Goal: Task Accomplishment & Management: Complete application form

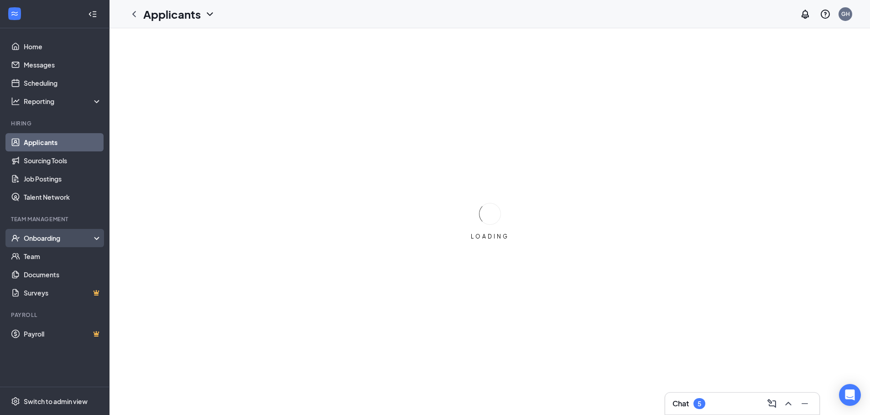
click at [80, 235] on div "Onboarding" at bounding box center [59, 237] width 70 height 9
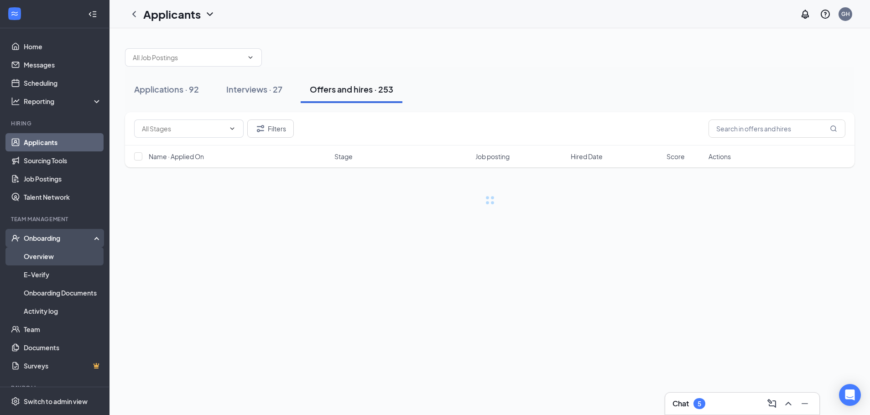
click at [78, 256] on link "Overview" at bounding box center [63, 256] width 78 height 18
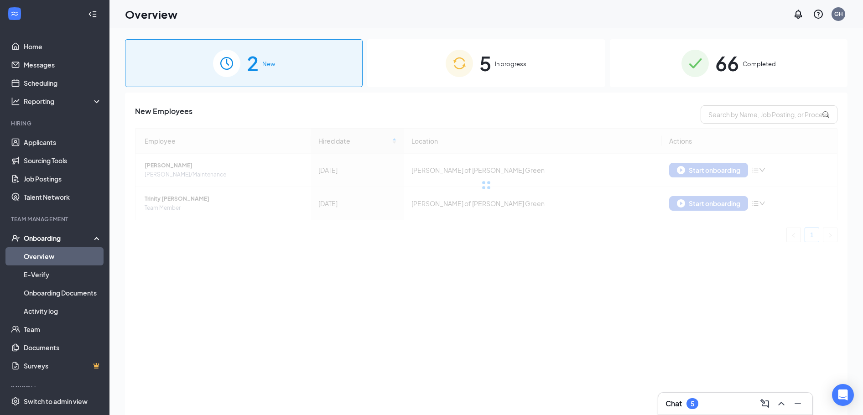
click at [516, 63] on span "In progress" at bounding box center [510, 63] width 31 height 9
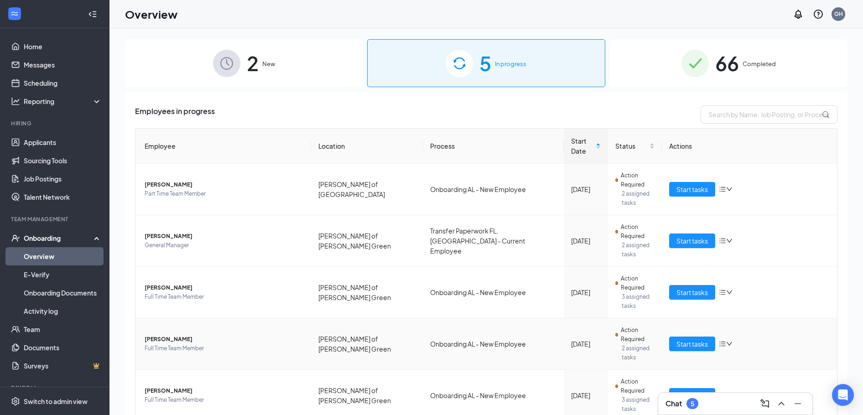
click at [176, 335] on span "[PERSON_NAME]" at bounding box center [224, 339] width 159 height 9
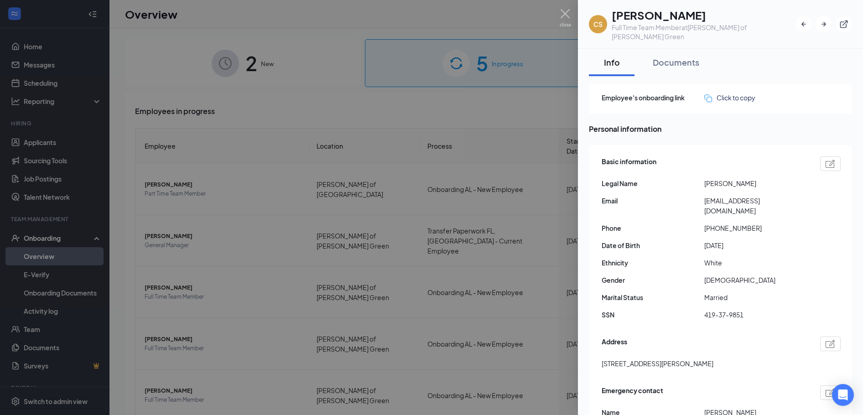
click at [559, 15] on div at bounding box center [431, 207] width 863 height 415
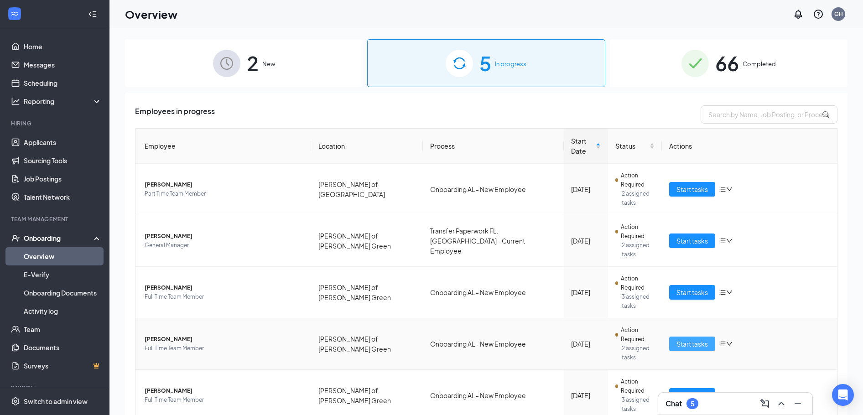
click at [700, 339] on span "Start tasks" at bounding box center [691, 344] width 31 height 10
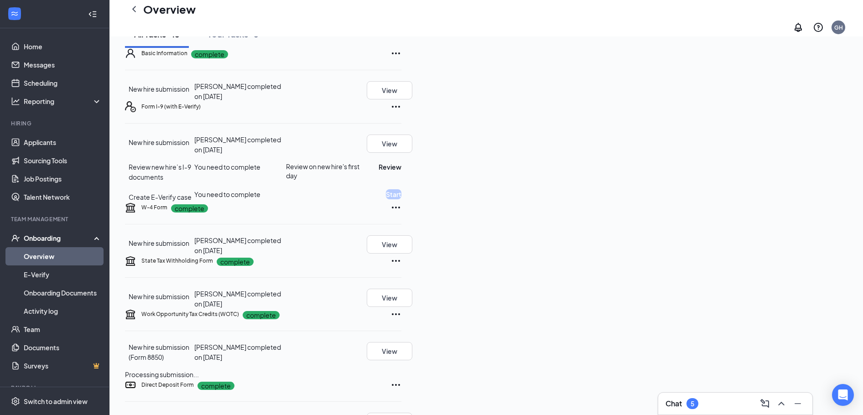
scroll to position [37, 0]
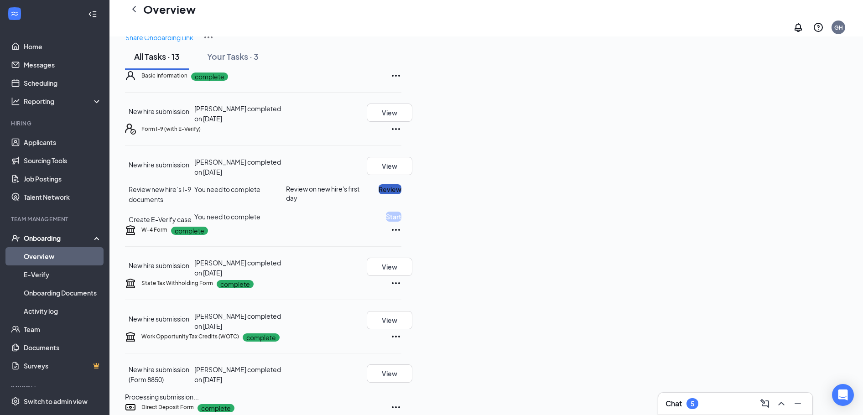
click at [401, 194] on button "Review" at bounding box center [389, 189] width 23 height 10
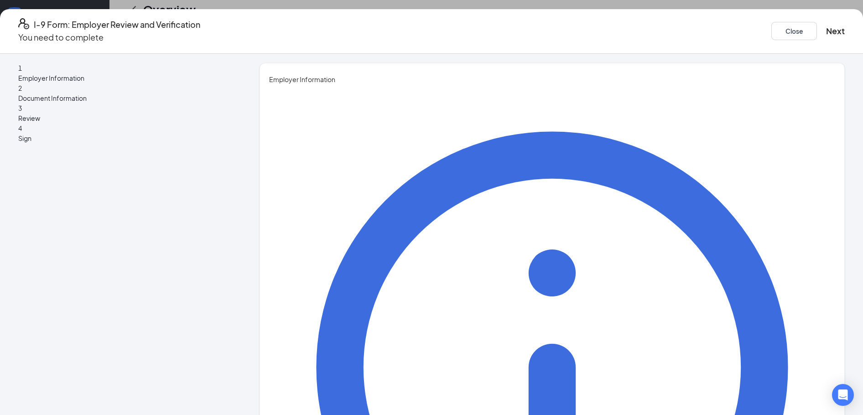
click at [771, 27] on button "Close" at bounding box center [794, 31] width 46 height 18
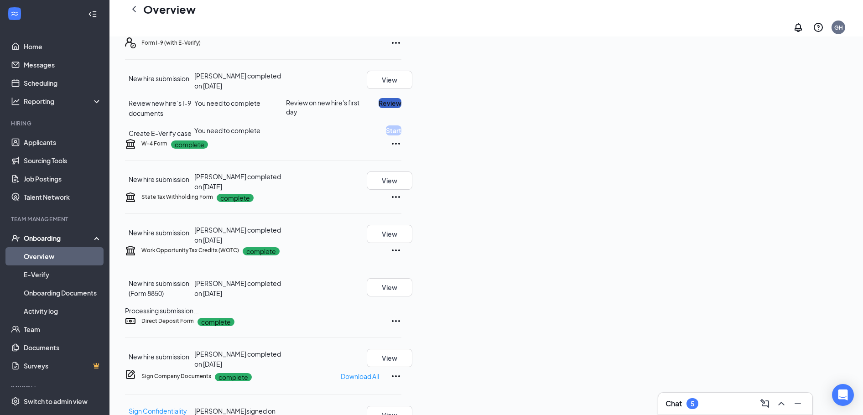
scroll to position [137, 0]
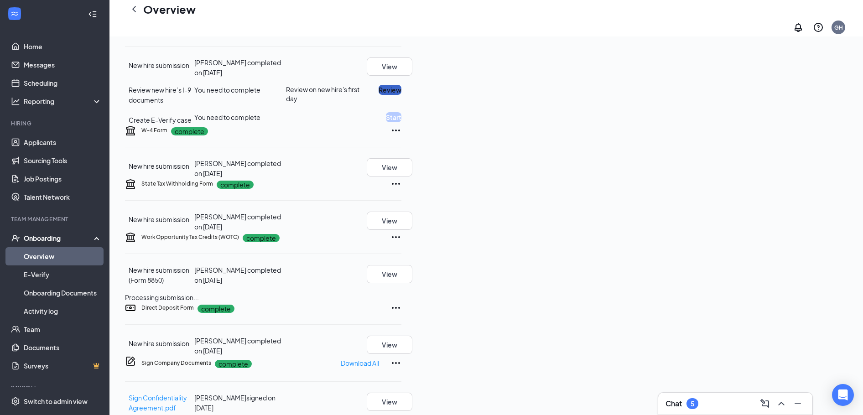
click at [401, 95] on button "Review" at bounding box center [389, 90] width 23 height 10
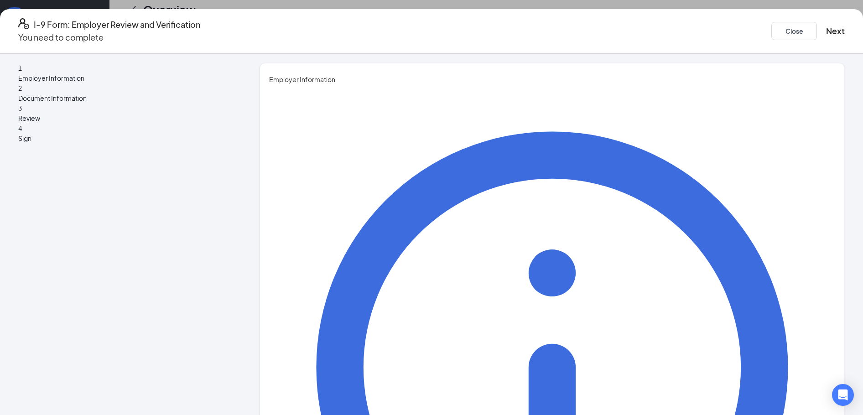
type input "Chelsea"
drag, startPoint x: 375, startPoint y: 145, endPoint x: 97, endPoint y: 112, distance: 280.1
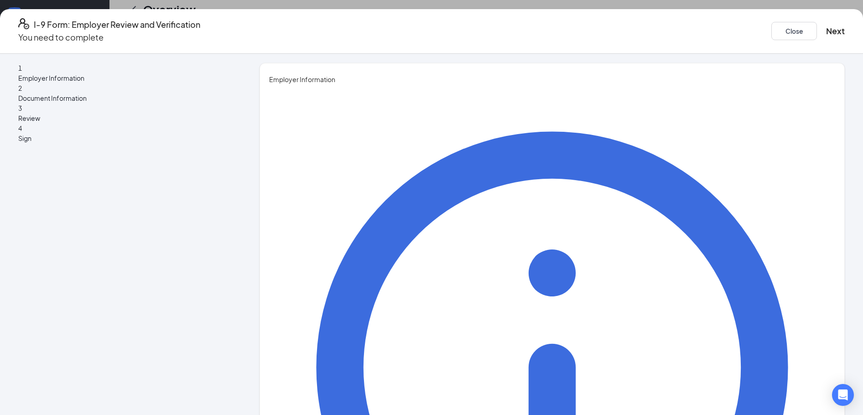
type input "[PERSON_NAME]"
type input "General Manager"
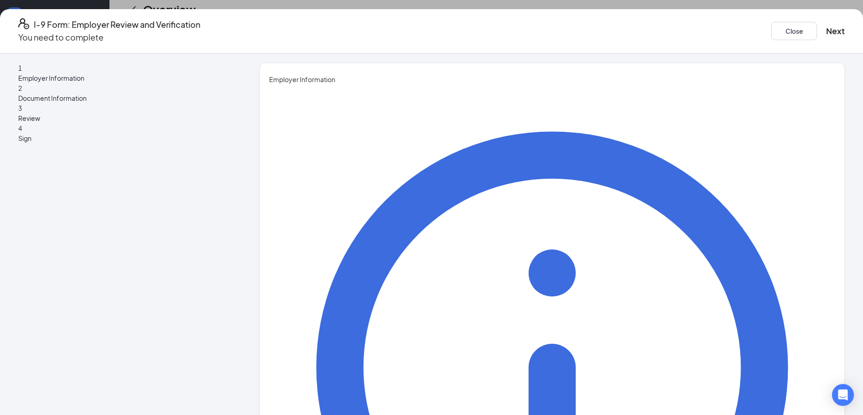
type input "[EMAIL_ADDRESS][DOMAIN_NAME]"
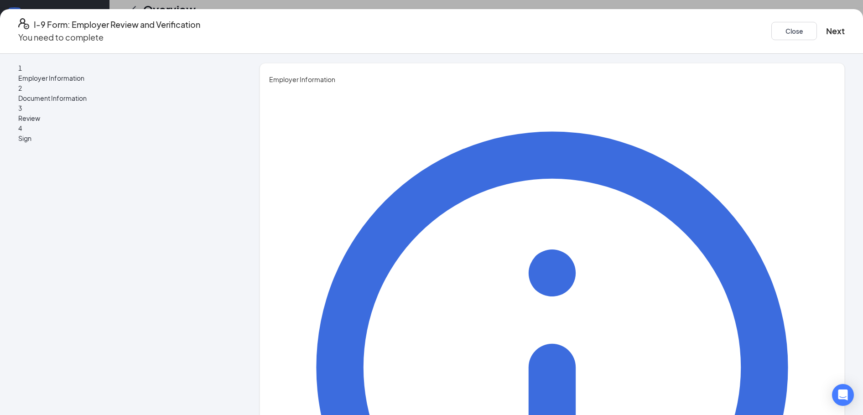
scroll to position [6, 0]
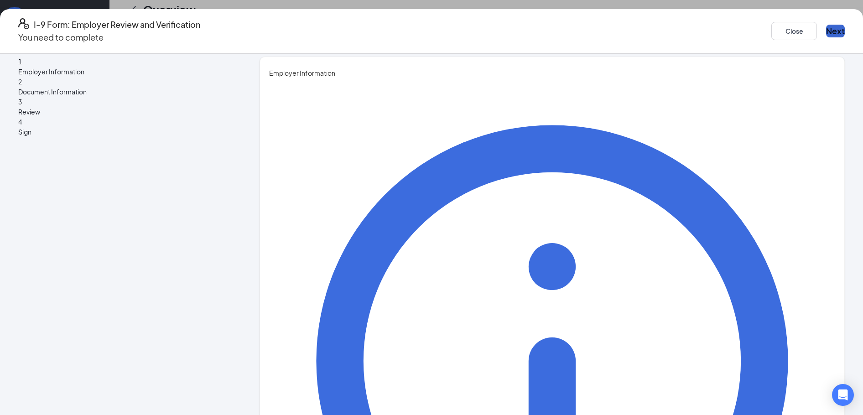
type input "2566937239"
click at [826, 26] on button "Next" at bounding box center [835, 31] width 19 height 13
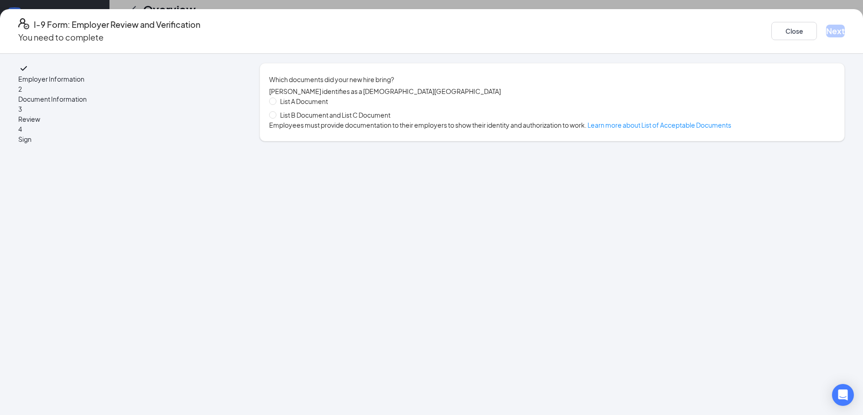
click at [312, 119] on span "List B Document and List C Document" at bounding box center [335, 115] width 118 height 10
click at [275, 118] on input "List B Document and List C Document" at bounding box center [272, 114] width 6 height 6
radio input "true"
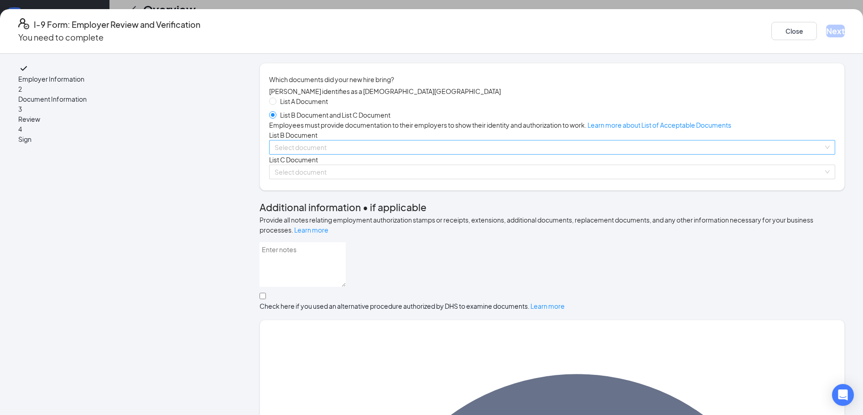
click at [347, 154] on input "search" at bounding box center [548, 147] width 549 height 14
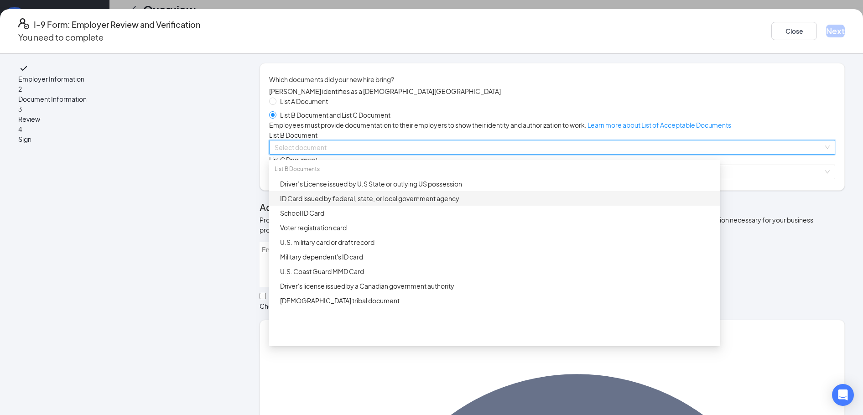
click at [373, 203] on div "ID Card issued by federal, state, or local government agency" at bounding box center [497, 198] width 435 height 10
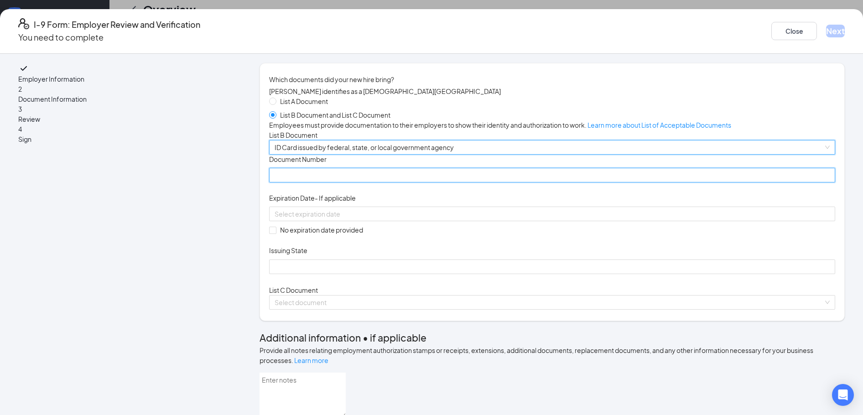
click at [365, 182] on input "Document Number" at bounding box center [552, 175] width 566 height 15
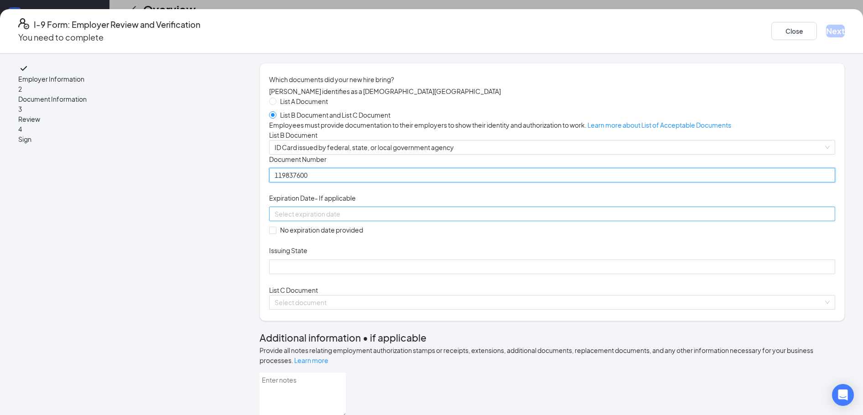
type input "119837600"
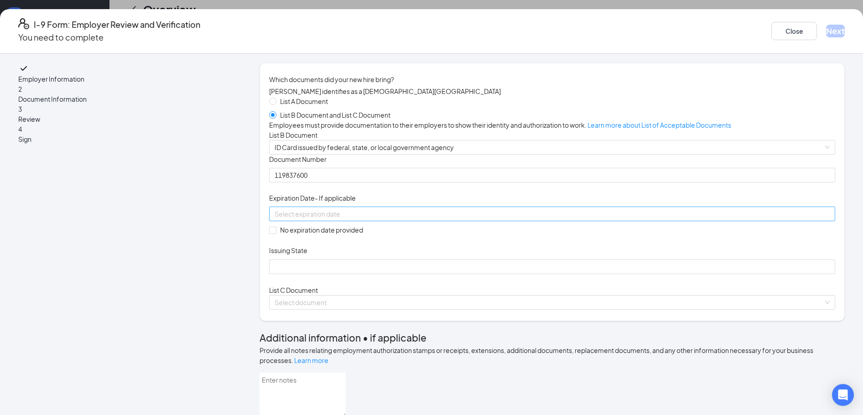
click at [383, 219] on input at bounding box center [550, 214] width 553 height 10
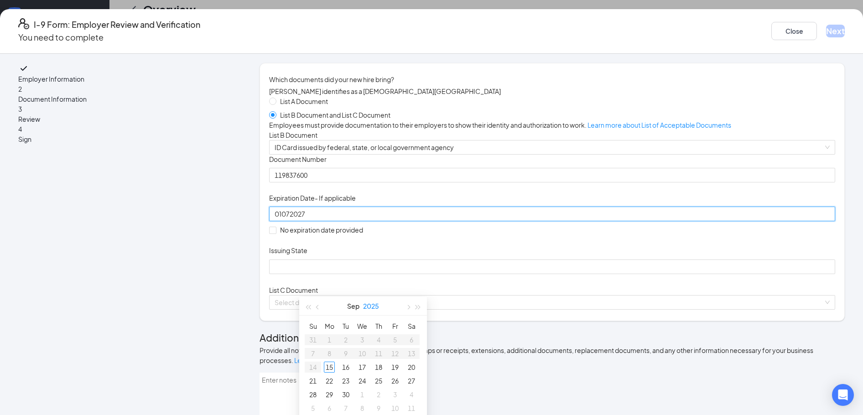
click at [375, 306] on button "2025" at bounding box center [371, 306] width 16 height 18
click at [404, 388] on div "2027" at bounding box center [402, 390] width 27 height 11
click at [354, 306] on button "Sep" at bounding box center [353, 306] width 12 height 18
click at [326, 336] on td "Jan" at bounding box center [323, 331] width 40 height 30
click at [378, 352] on div "7" at bounding box center [378, 353] width 11 height 11
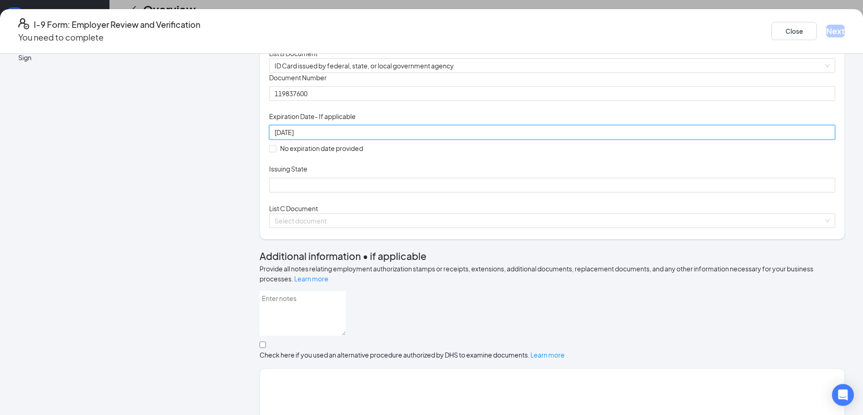
scroll to position [91, 0]
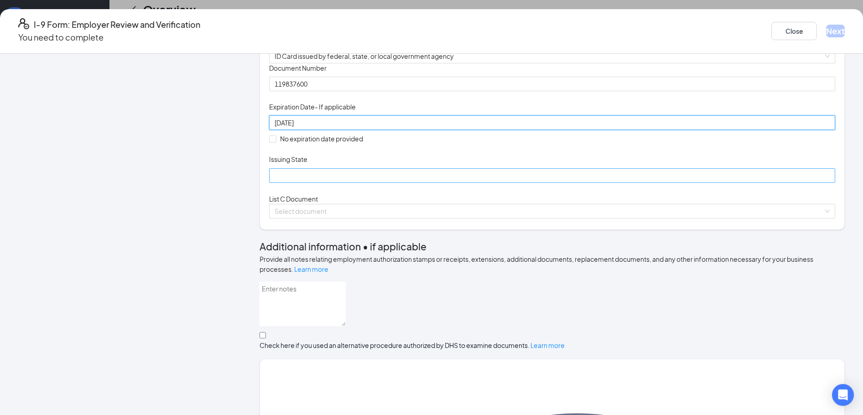
type input "[DATE]"
click at [349, 183] on input "Issuing State" at bounding box center [552, 175] width 566 height 15
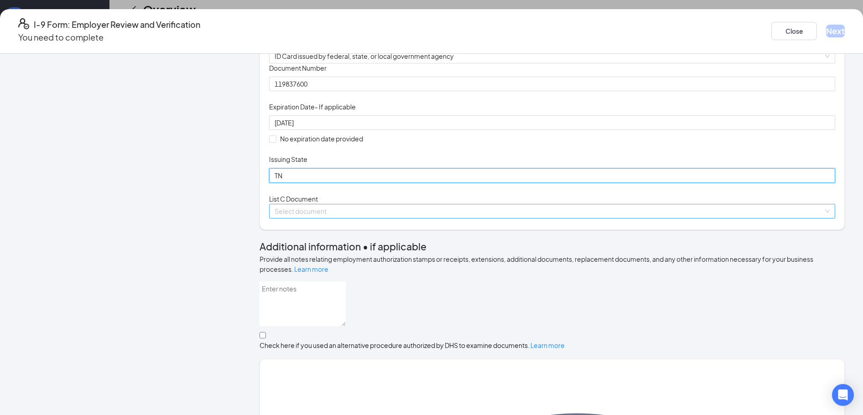
type input "TN"
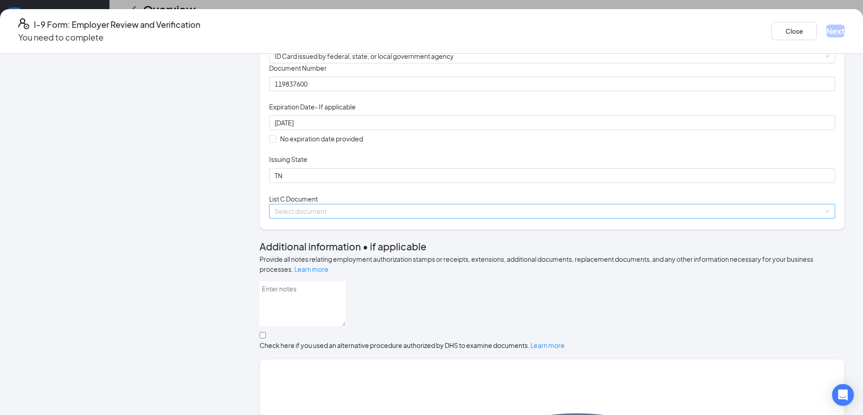
click at [343, 218] on input "search" at bounding box center [548, 211] width 549 height 14
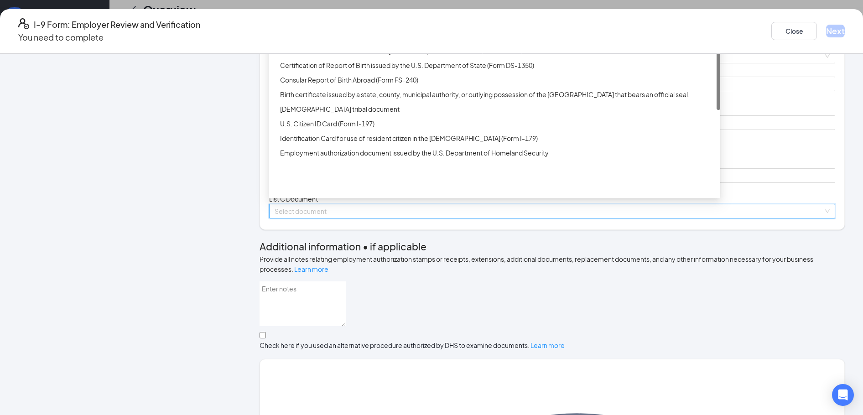
scroll to position [137, 0]
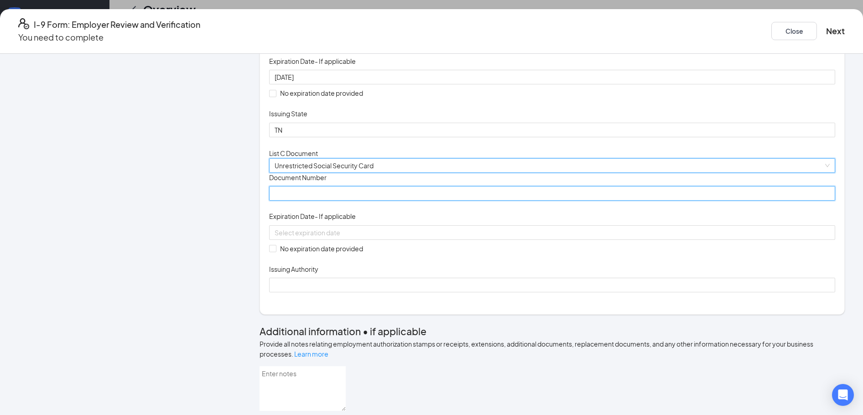
click at [358, 201] on input "Document Number" at bounding box center [552, 193] width 566 height 15
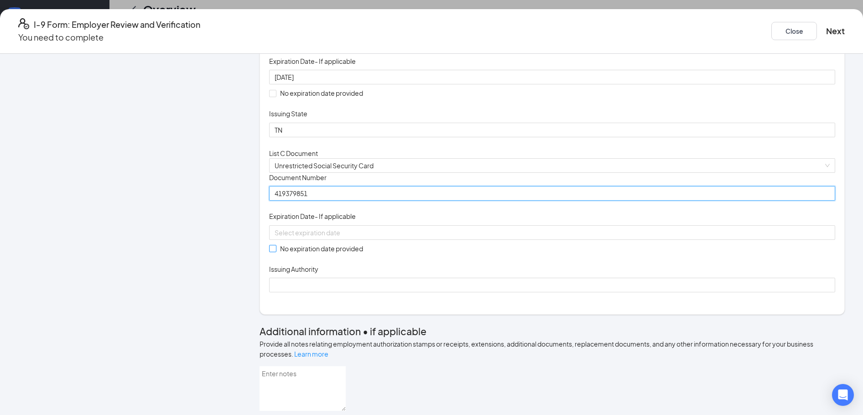
type input "419379851"
click at [275, 251] on input "No expiration date provided" at bounding box center [272, 248] width 6 height 6
checkbox input "true"
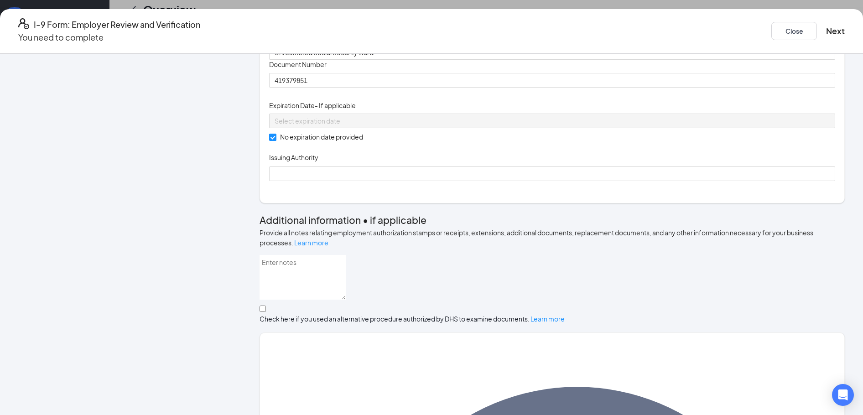
scroll to position [274, 0]
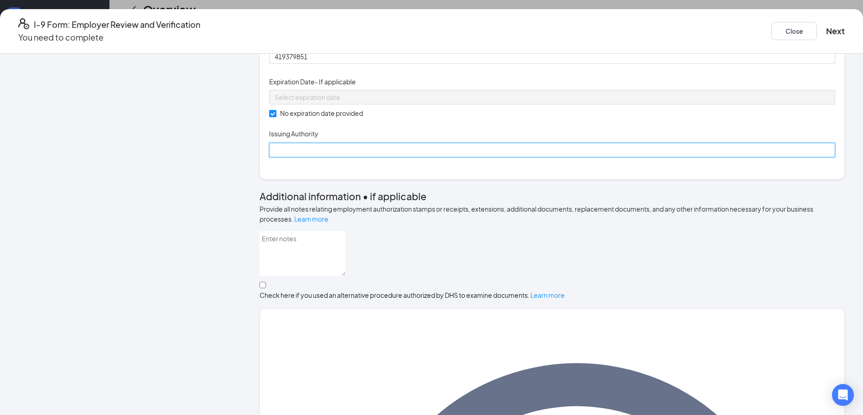
click at [326, 157] on input "Issuing Authority" at bounding box center [552, 150] width 566 height 15
type input "[GEOGRAPHIC_DATA]"
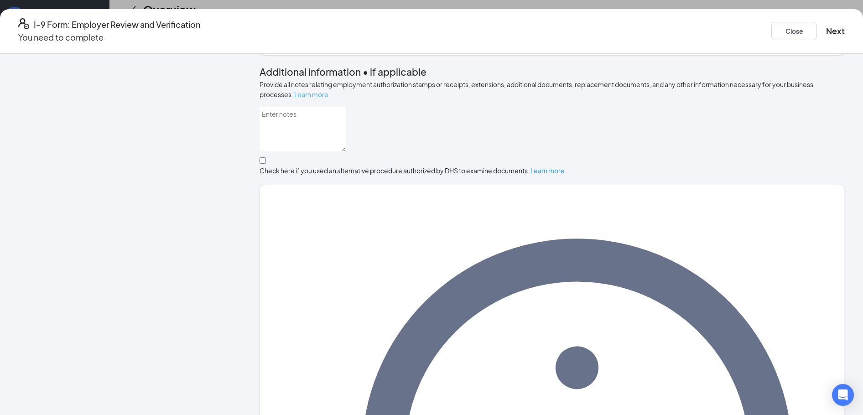
scroll to position [228, 0]
click at [826, 27] on button "Next" at bounding box center [835, 31] width 19 height 13
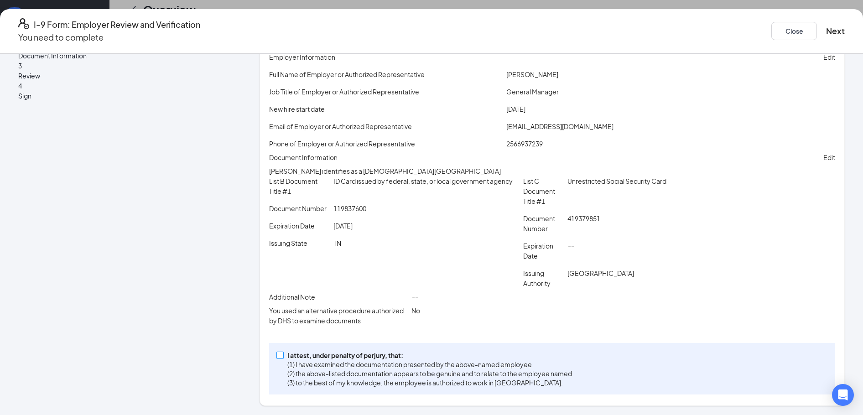
click at [283, 354] on input "I attest, under penalty of [PERSON_NAME], that: (1) I have examined the documen…" at bounding box center [279, 355] width 6 height 6
checkbox input "true"
click at [826, 26] on button "Next" at bounding box center [835, 31] width 19 height 13
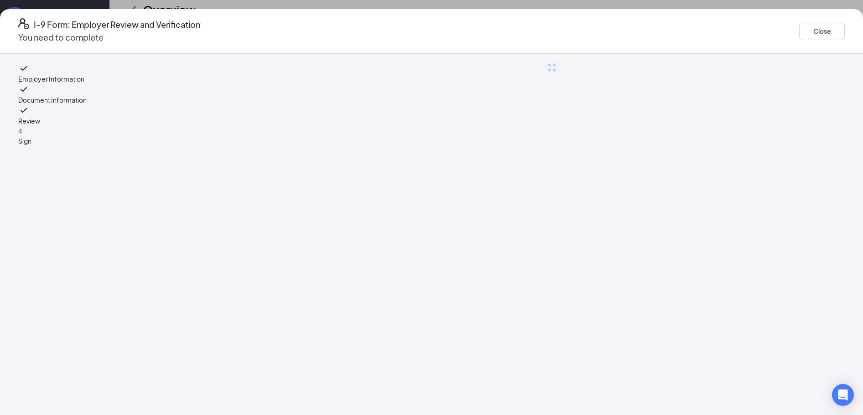
scroll to position [0, 0]
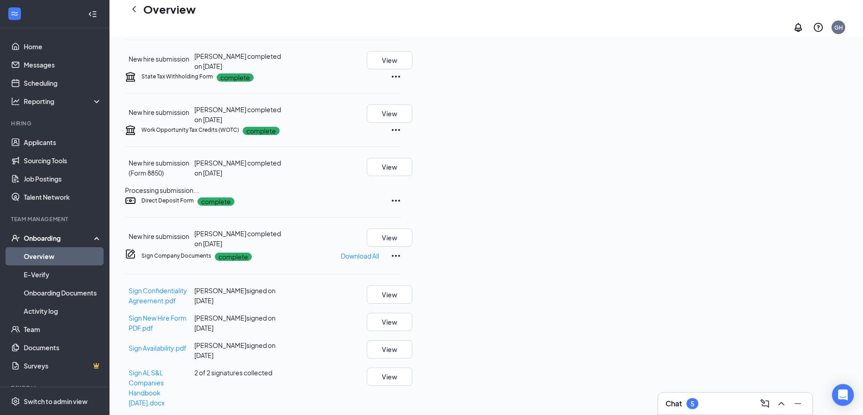
click at [440, 134] on div "I-9 Form: Employer Review and Verification You need to complete Close Employer …" at bounding box center [431, 207] width 863 height 415
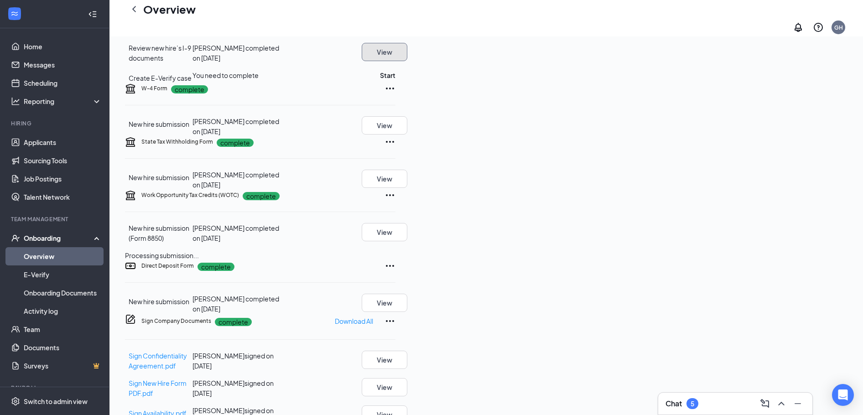
scroll to position [137, 0]
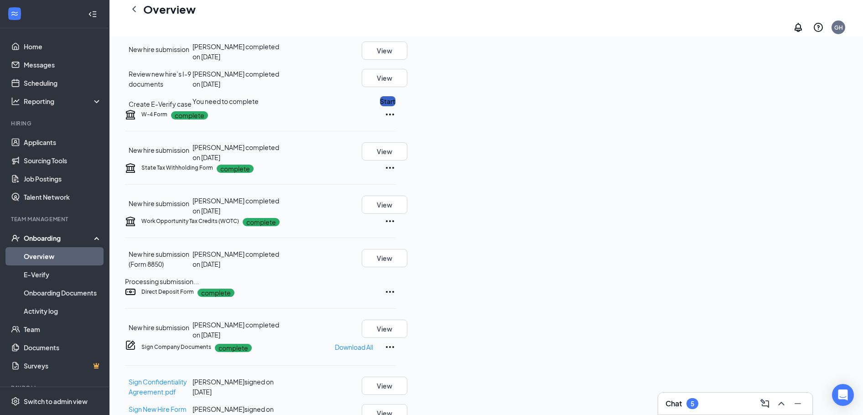
click at [395, 106] on button "Start" at bounding box center [388, 101] width 16 height 10
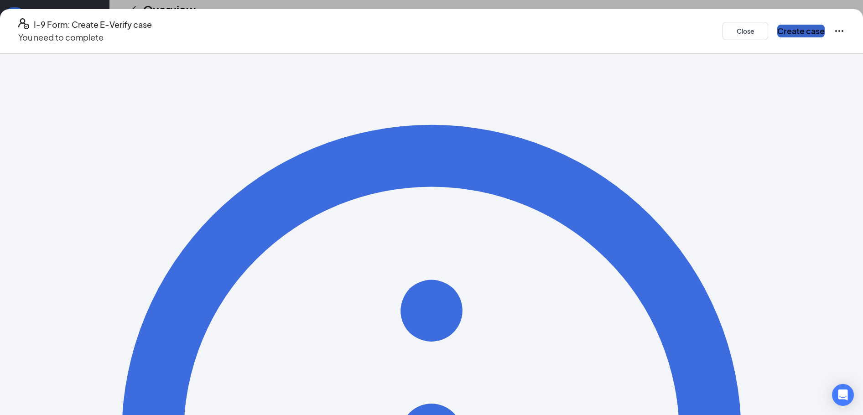
click at [777, 26] on button "Create case" at bounding box center [800, 31] width 47 height 13
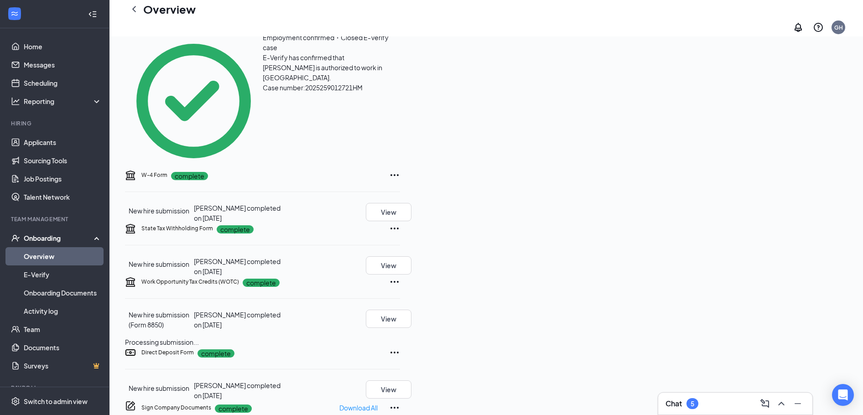
scroll to position [0, 0]
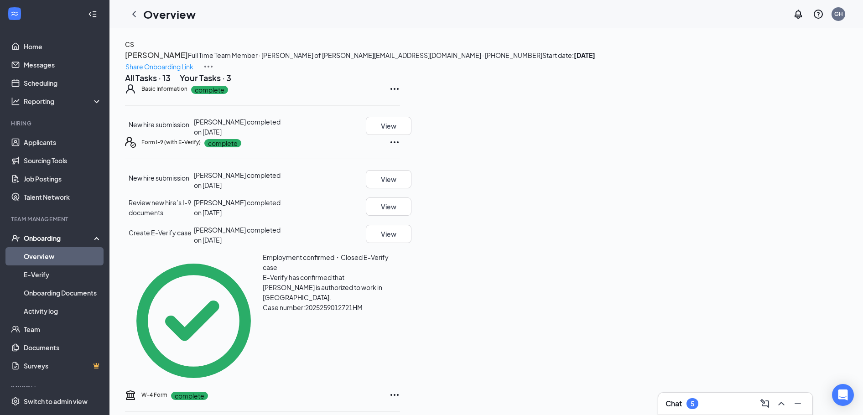
click at [231, 83] on div "Your Tasks · 3" at bounding box center [206, 77] width 52 height 11
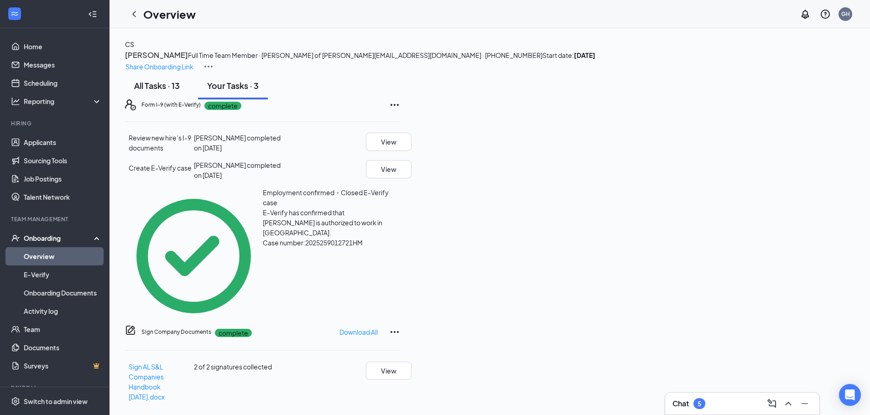
click at [180, 91] on div "All Tasks · 13" at bounding box center [157, 85] width 46 height 11
